Goal: Download file/media

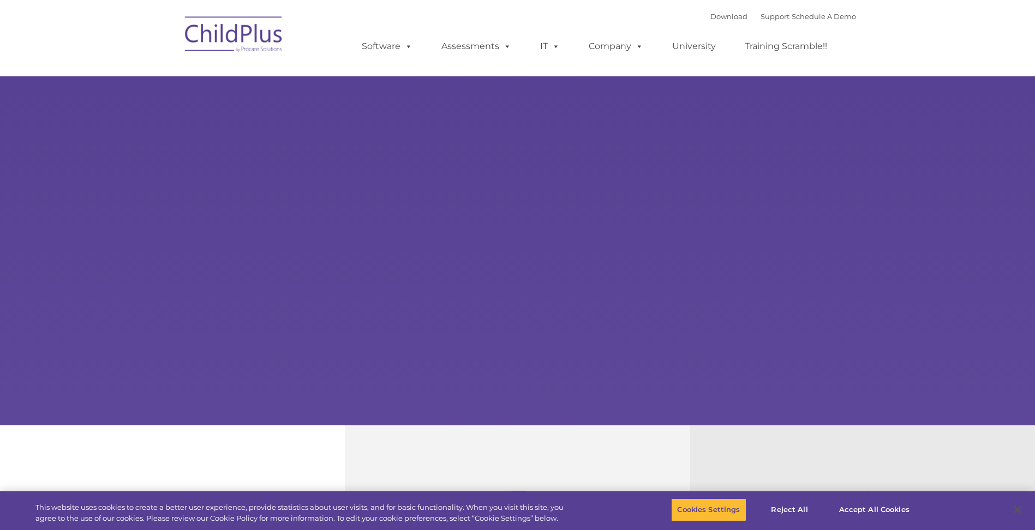
select select "MEDIUM"
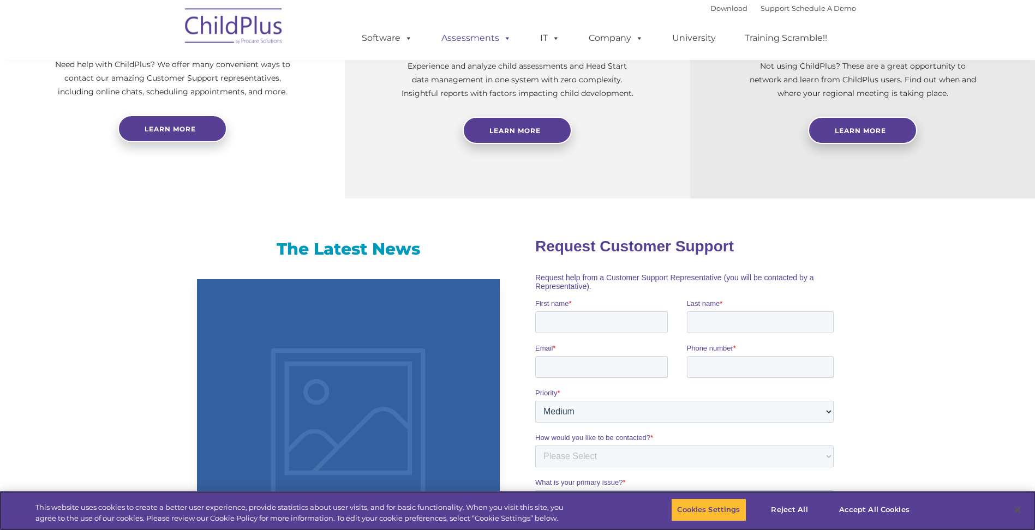
scroll to position [468, 0]
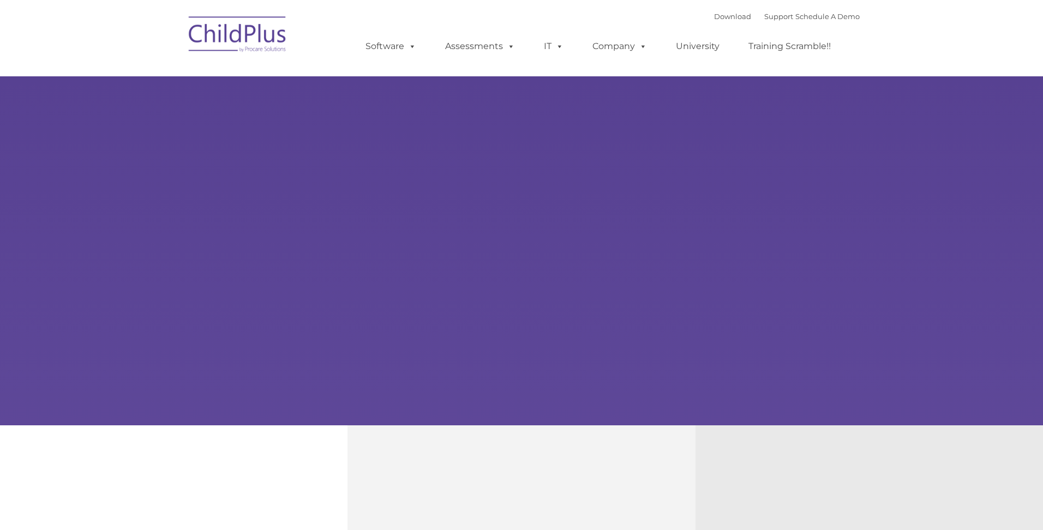
type input ""
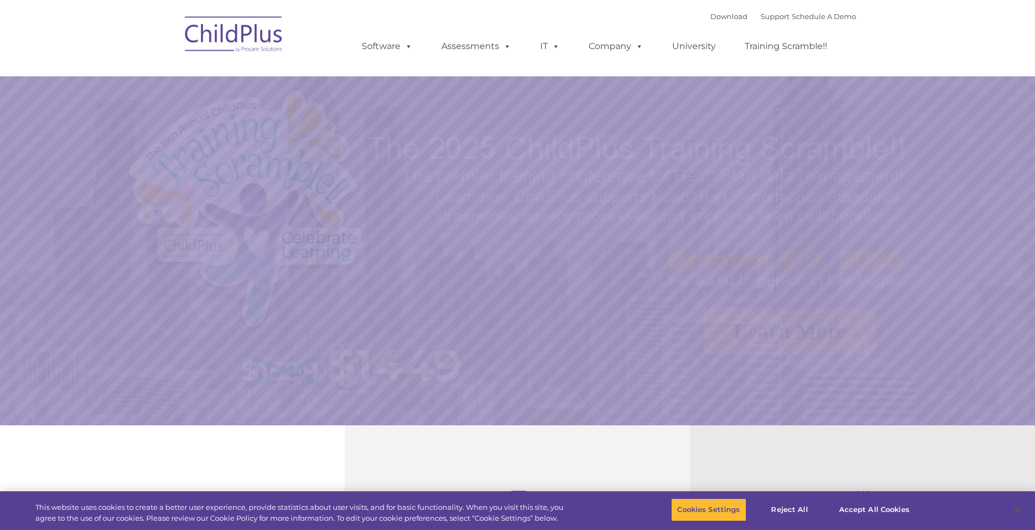
select select "MEDIUM"
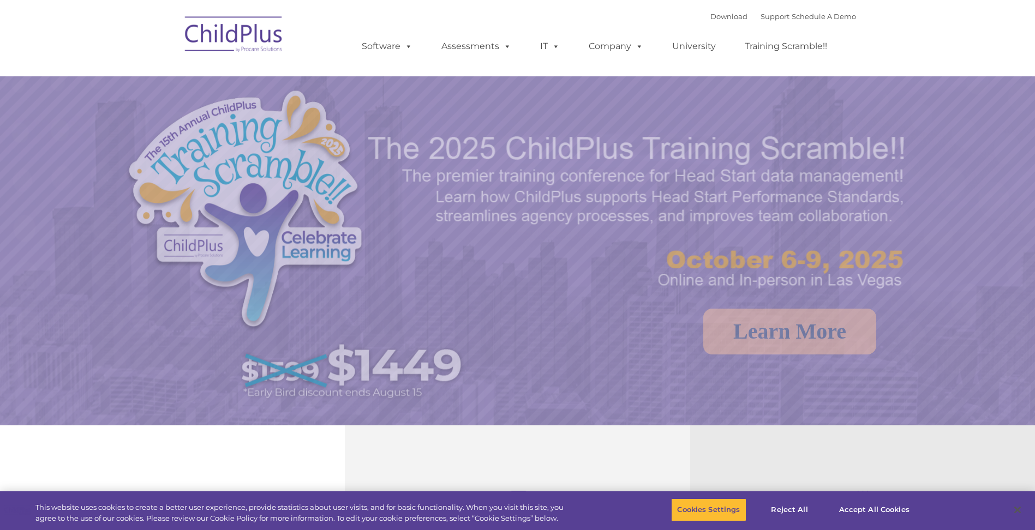
select select "MEDIUM"
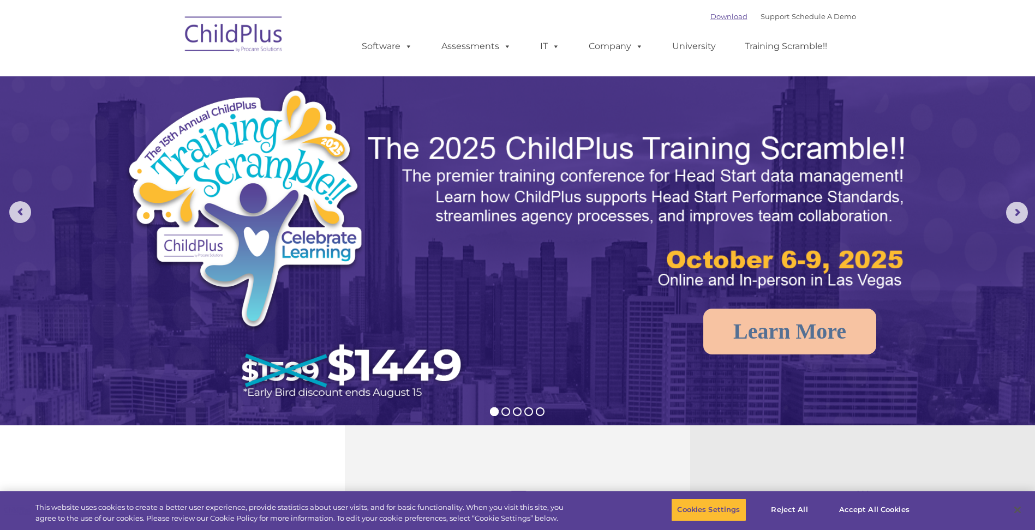
click at [715, 15] on link "Download" at bounding box center [728, 16] width 37 height 9
click at [720, 17] on link "Download" at bounding box center [728, 16] width 37 height 9
